Goal: Task Accomplishment & Management: Manage account settings

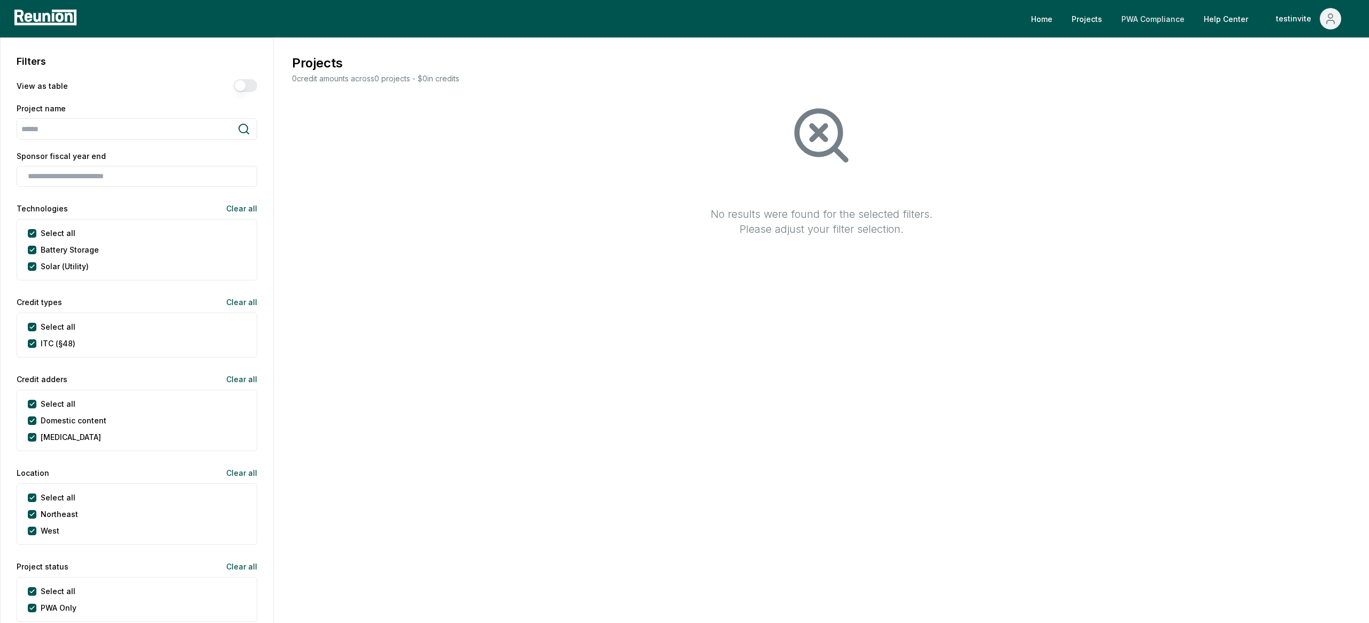
click at [1160, 22] on link "PWA Compliance" at bounding box center [1153, 18] width 80 height 21
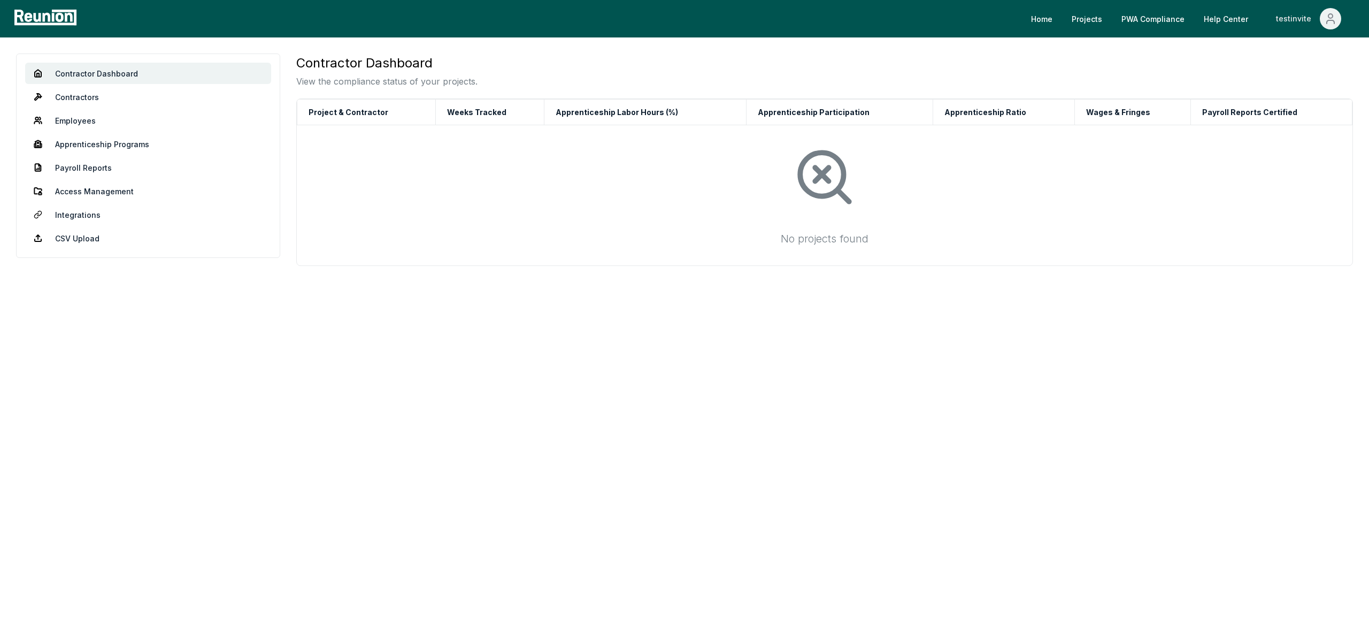
click at [1309, 17] on div "testinvite" at bounding box center [1296, 18] width 40 height 21
click at [1304, 92] on p "Log out" at bounding box center [1301, 88] width 27 height 13
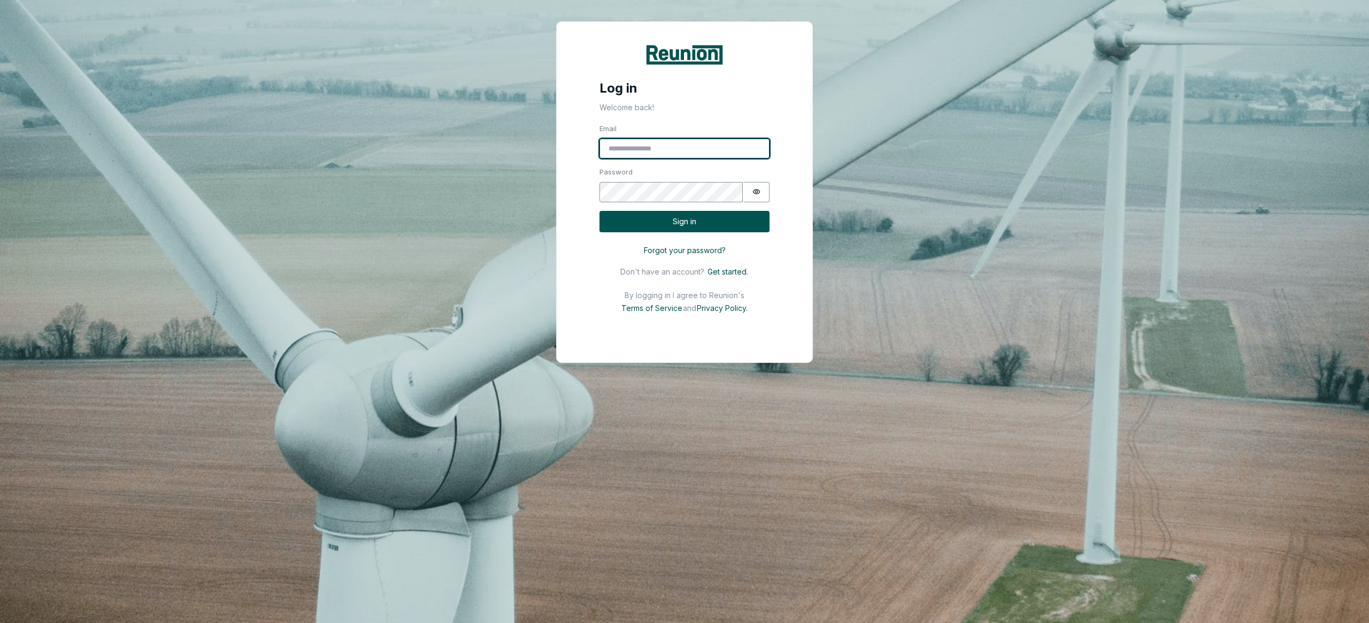
click at [677, 141] on input "Email" at bounding box center [685, 149] width 170 height 20
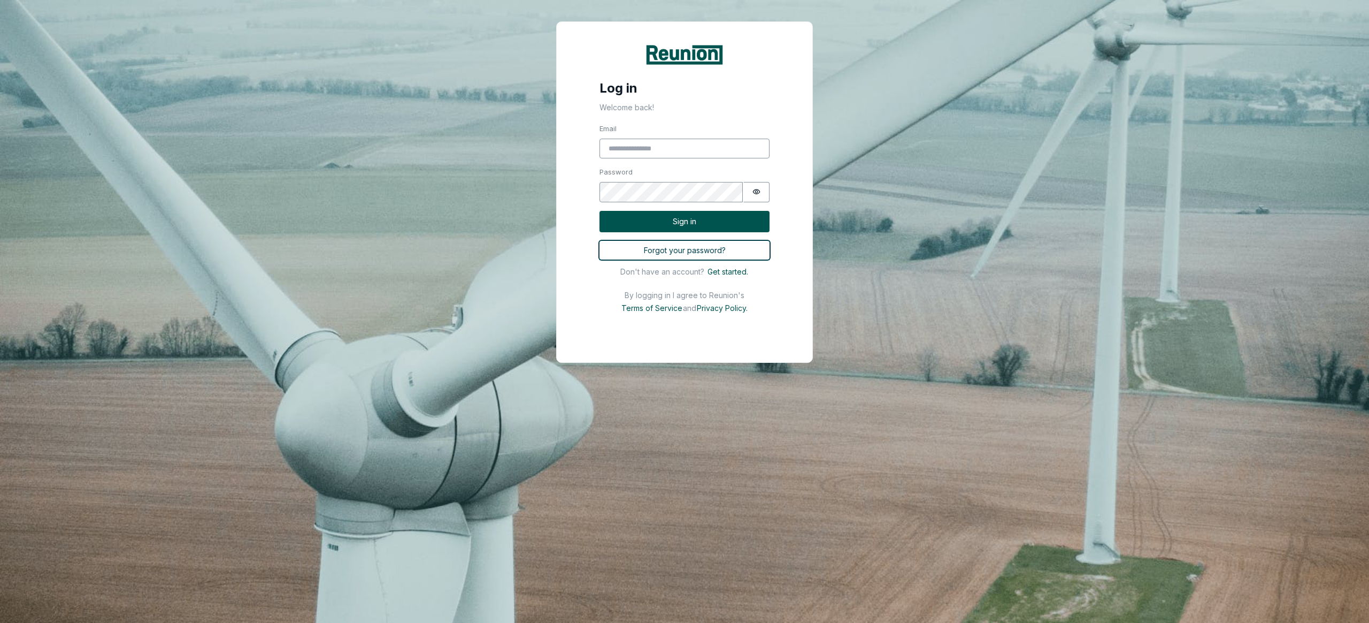
click at [677, 251] on button "Forgot your password?" at bounding box center [685, 250] width 170 height 19
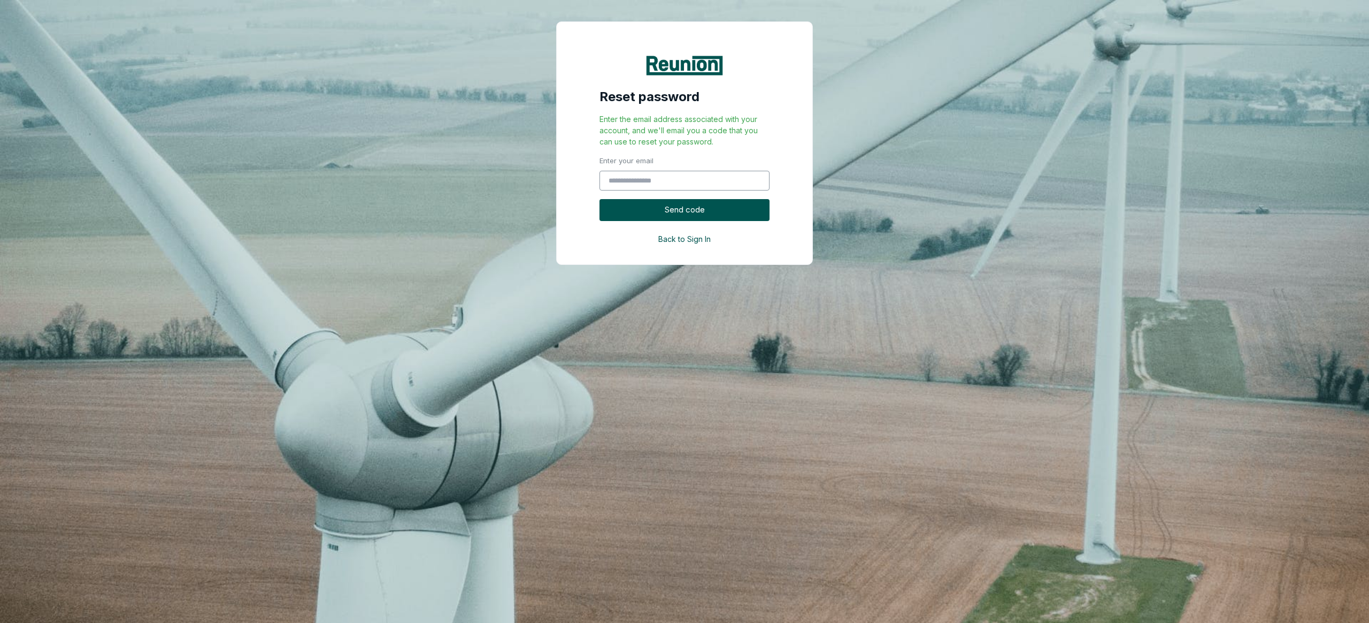
click at [681, 252] on form "Reset password Enter the email address associated with your account, and we'll …" at bounding box center [685, 143] width 256 height 242
